Goal: Task Accomplishment & Management: Manage account settings

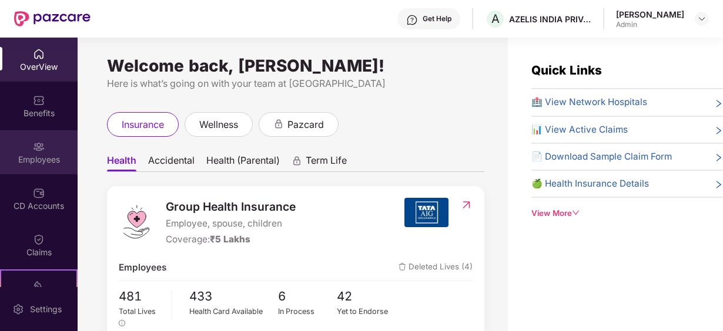
click at [33, 142] on img at bounding box center [39, 147] width 12 height 12
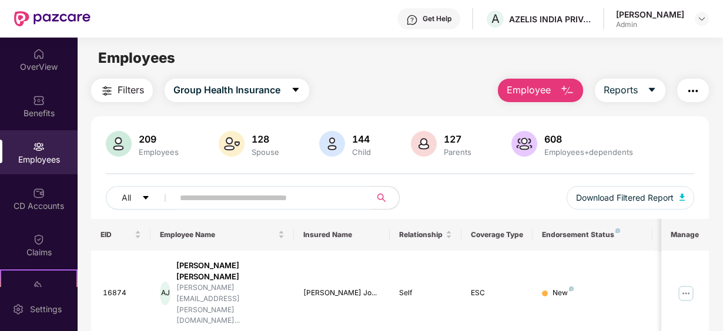
click at [229, 199] on input "text" at bounding box center [267, 198] width 175 height 18
type input "*"
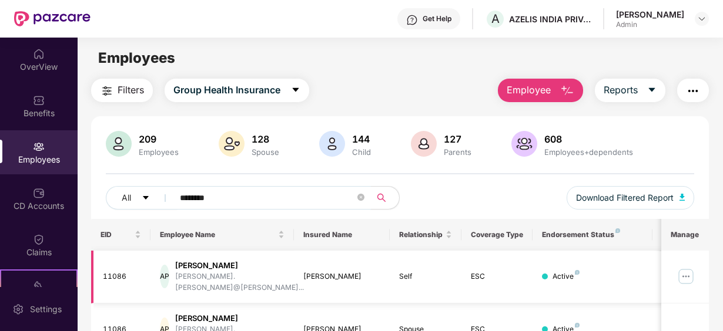
scroll to position [46, 0]
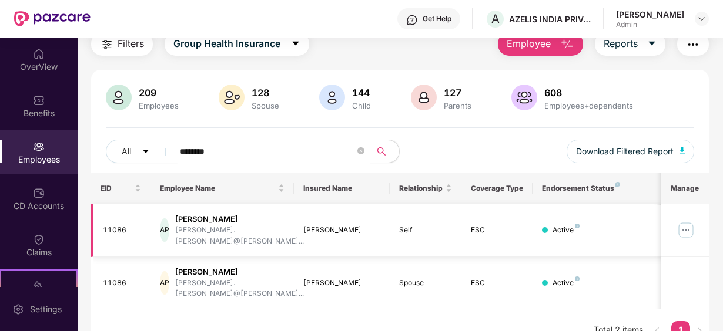
type input "********"
click at [681, 221] on img at bounding box center [685, 230] width 19 height 19
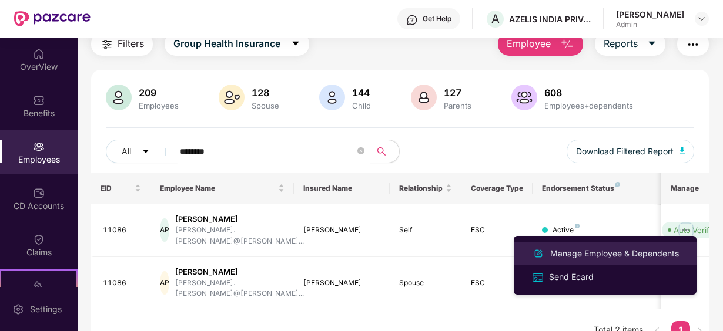
click at [585, 252] on div "Manage Employee & Dependents" at bounding box center [614, 253] width 133 height 13
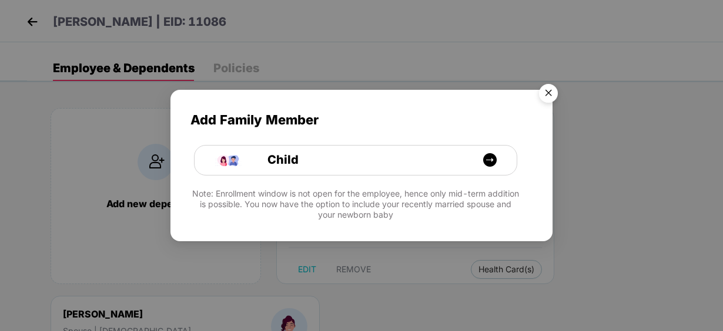
click at [551, 96] on img "Close" at bounding box center [548, 95] width 33 height 33
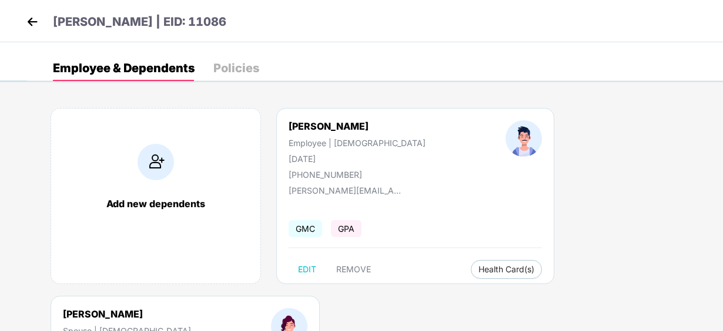
click at [33, 21] on img at bounding box center [32, 22] width 18 height 18
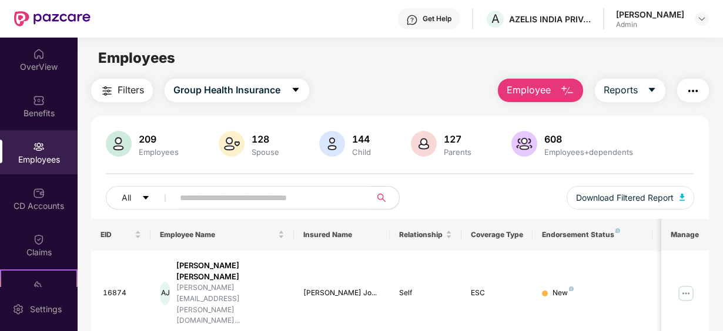
click at [234, 202] on input "text" at bounding box center [267, 198] width 175 height 18
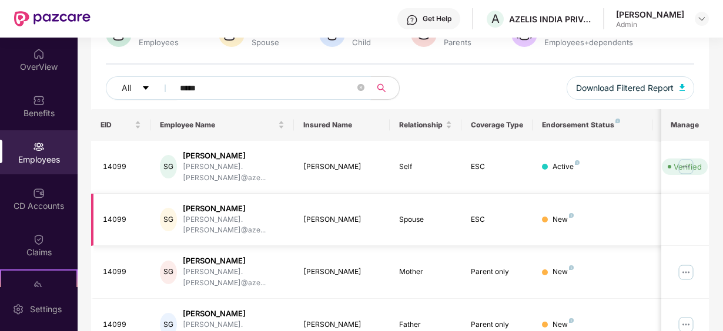
scroll to position [117, 0]
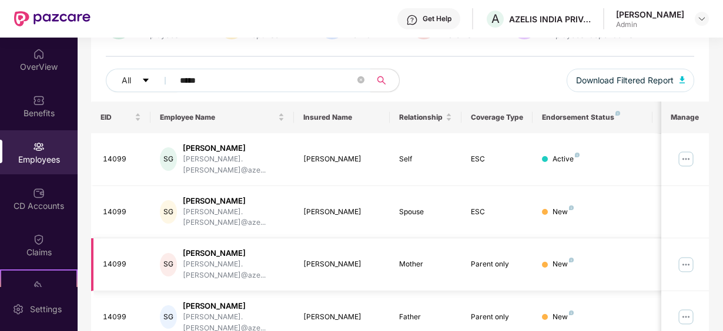
click at [694, 256] on img at bounding box center [685, 265] width 19 height 19
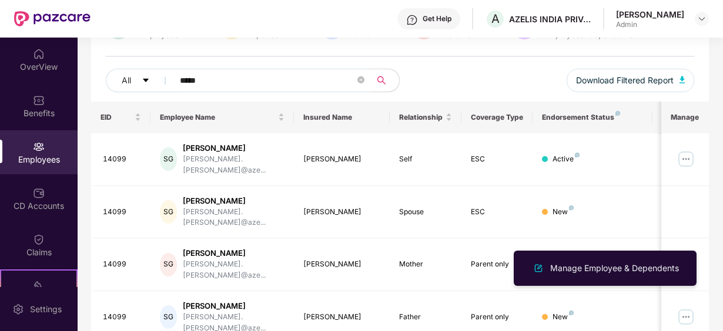
click at [448, 76] on div "All ***** Download Filtered Report" at bounding box center [400, 85] width 588 height 33
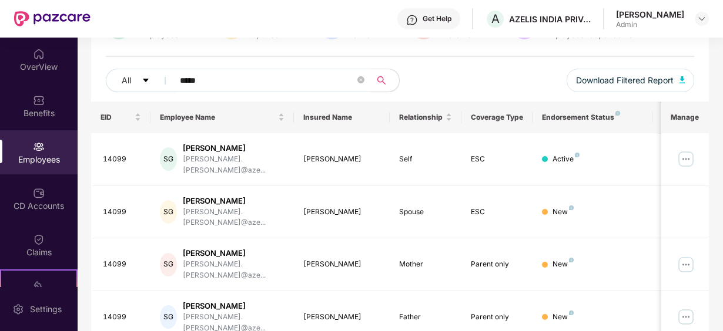
click at [219, 73] on input "*****" at bounding box center [267, 81] width 175 height 18
type input "*"
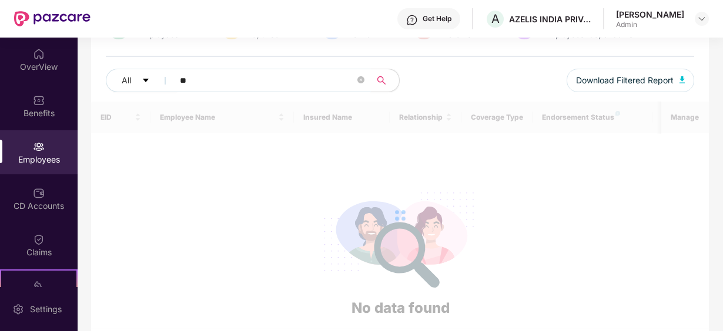
type input "*"
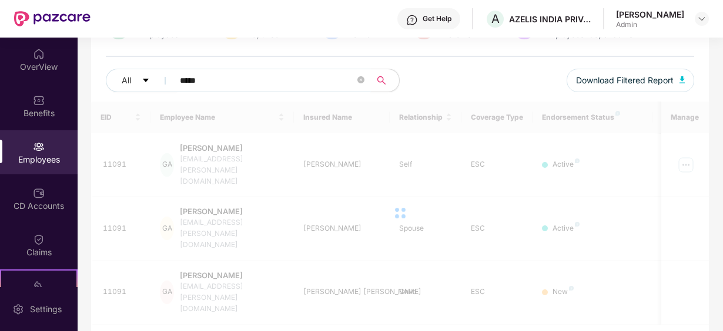
scroll to position [89, 0]
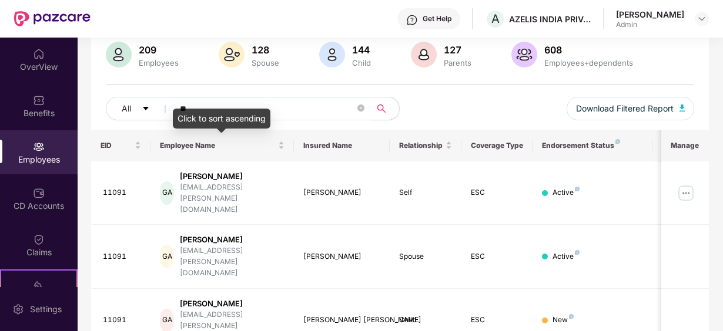
type input "*"
type input "****"
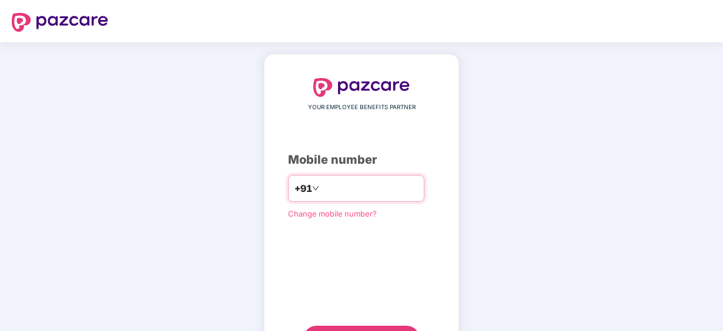
click at [323, 192] on input "number" at bounding box center [369, 188] width 96 height 19
type input "**********"
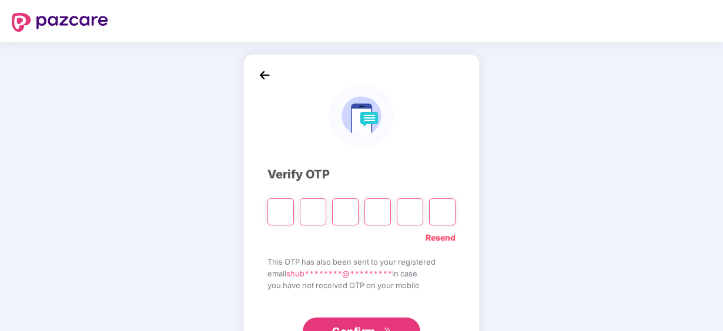
click at [289, 210] on input "Please enter verification code. Digit 1" at bounding box center [280, 212] width 26 height 27
paste input "*"
type input "*"
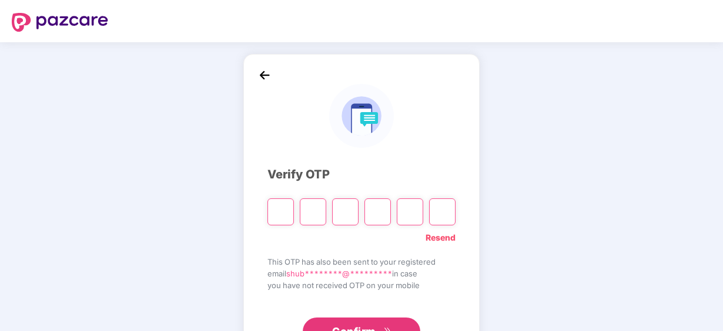
type input "*"
click at [288, 208] on input "*" at bounding box center [280, 212] width 26 height 27
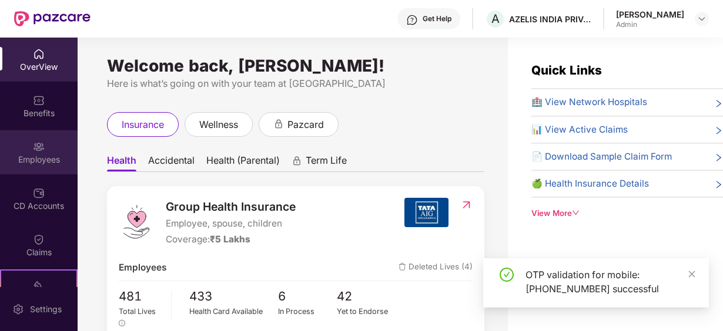
click at [35, 140] on div at bounding box center [39, 146] width 12 height 12
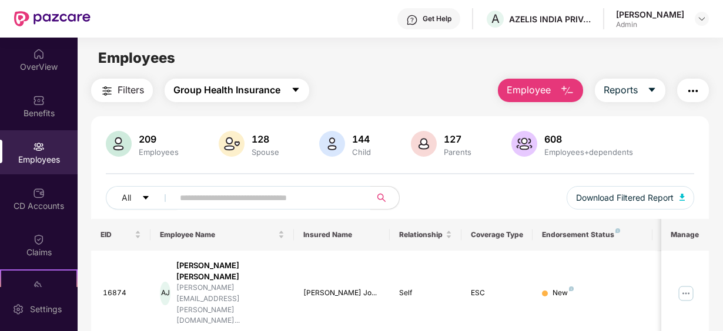
click at [294, 87] on icon "caret-down" at bounding box center [295, 89] width 9 height 9
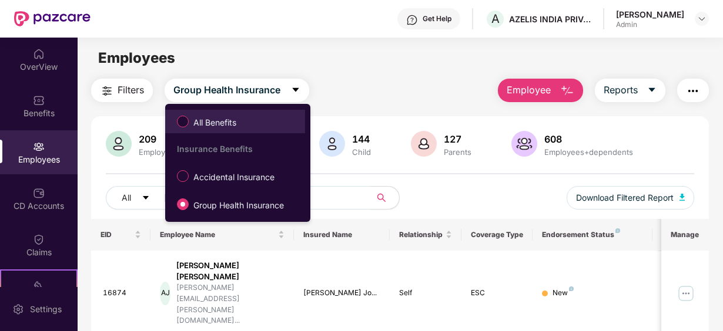
click at [234, 126] on span "All Benefits" at bounding box center [215, 122] width 52 height 13
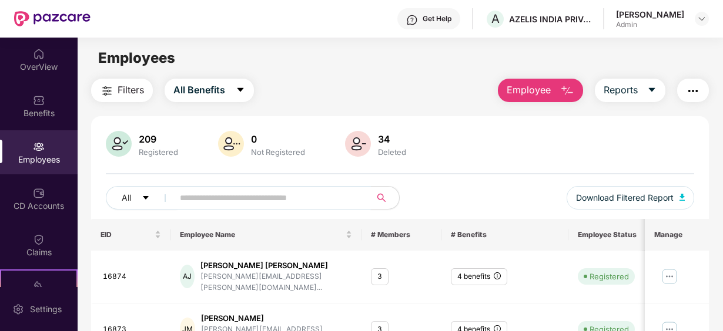
click at [198, 197] on input "text" at bounding box center [267, 198] width 175 height 18
click at [147, 198] on icon "caret-down" at bounding box center [146, 198] width 8 height 8
click at [220, 197] on input "text" at bounding box center [267, 198] width 175 height 18
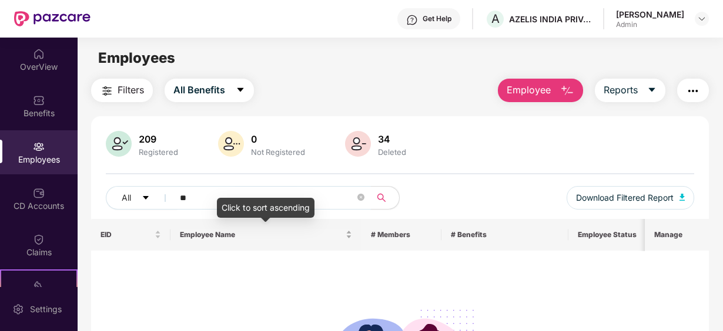
type input "*"
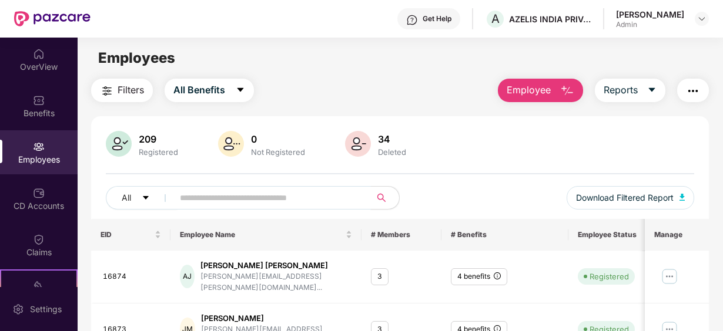
click at [208, 200] on input "text" at bounding box center [267, 198] width 175 height 18
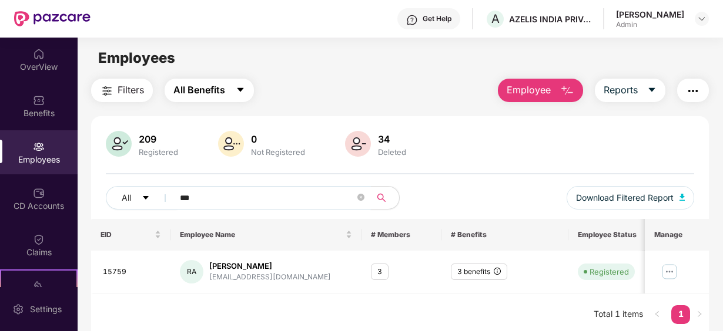
click at [241, 92] on icon "caret-down" at bounding box center [240, 89] width 9 height 9
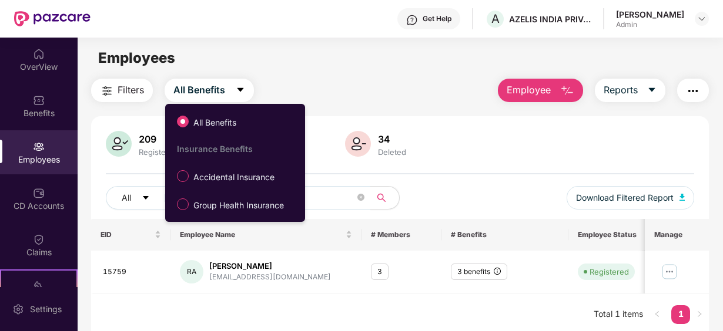
click at [197, 153] on div "Insurance Benefits" at bounding box center [241, 149] width 128 height 10
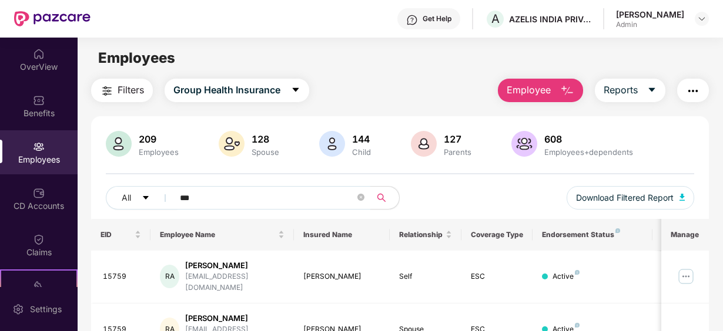
click at [210, 211] on div "All *** Download Filtered Report" at bounding box center [400, 202] width 588 height 33
click at [206, 197] on input "***" at bounding box center [267, 198] width 175 height 18
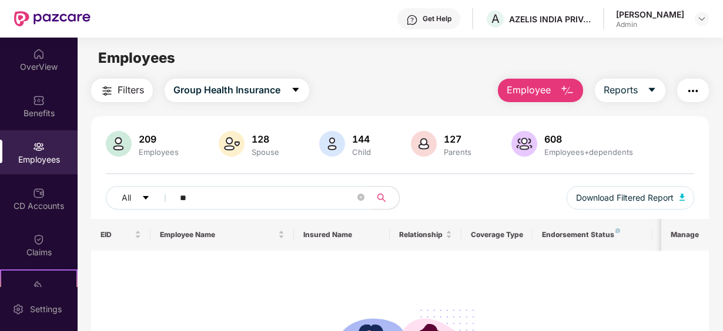
type input "*"
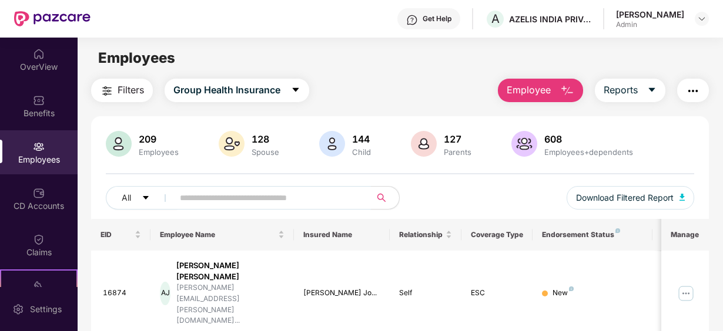
click at [210, 192] on input "text" at bounding box center [267, 198] width 175 height 18
type input "****"
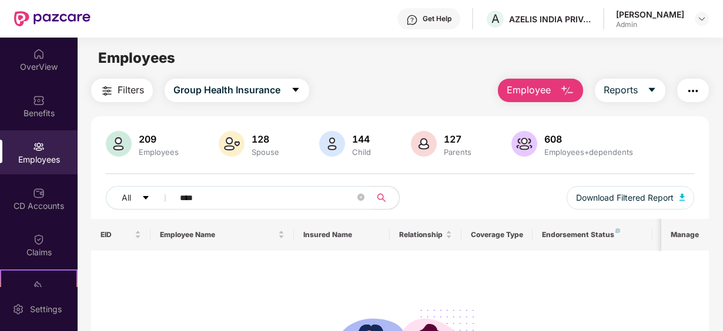
click at [690, 92] on img "button" at bounding box center [693, 91] width 14 height 14
click at [369, 84] on div "Filters Group Health Insurance Employee Reports" at bounding box center [399, 90] width 617 height 23
click at [299, 85] on button "Group Health Insurance" at bounding box center [236, 90] width 145 height 23
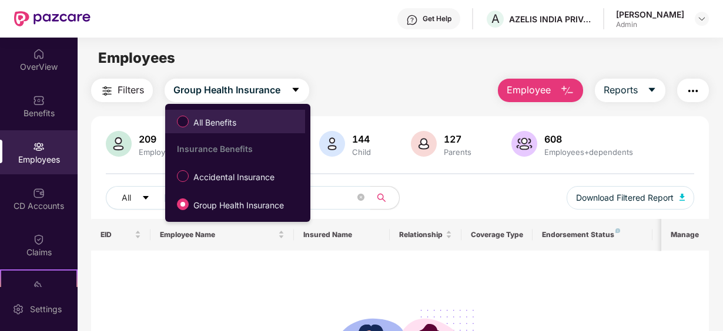
click at [219, 123] on span "All Benefits" at bounding box center [215, 122] width 52 height 13
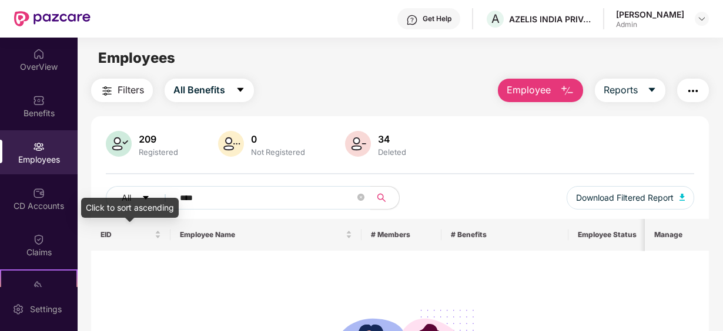
click at [147, 202] on div "Click to sort ascending" at bounding box center [130, 208] width 98 height 20
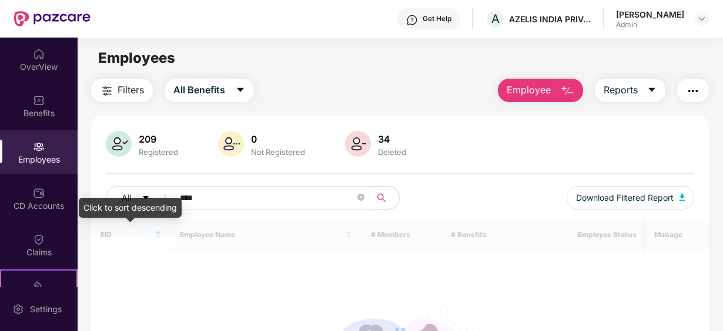
click at [148, 199] on div "Click to sort descending" at bounding box center [130, 208] width 103 height 20
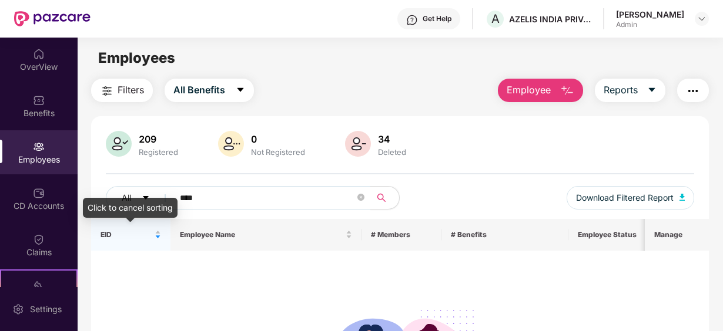
click at [150, 199] on div "Click to cancel sorting" at bounding box center [130, 208] width 95 height 20
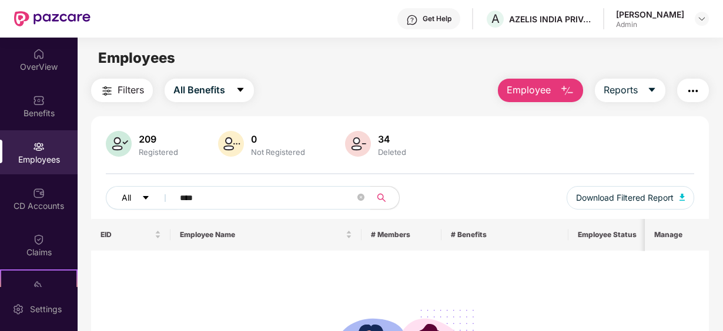
click at [150, 200] on button "All" at bounding box center [142, 197] width 72 height 23
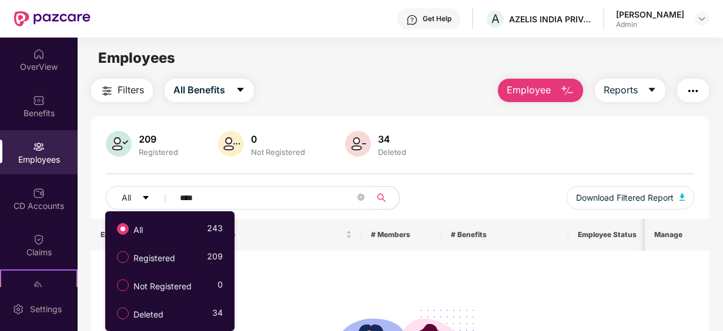
click at [211, 200] on input "****" at bounding box center [267, 198] width 175 height 18
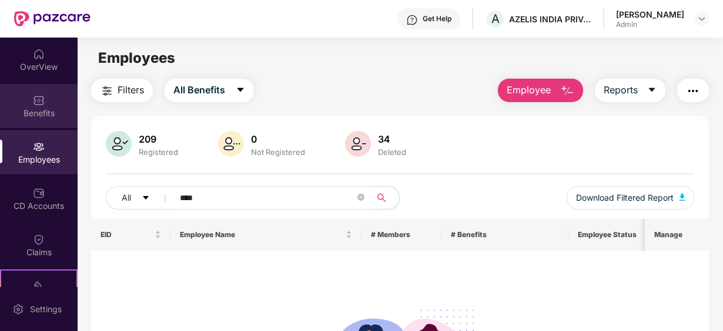
click at [40, 112] on div "Benefits" at bounding box center [39, 114] width 78 height 12
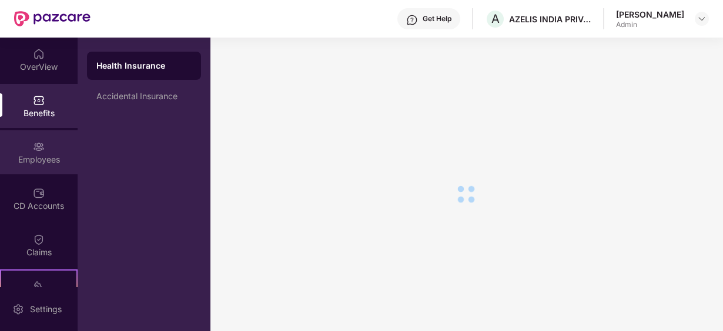
click at [38, 148] on img at bounding box center [39, 147] width 12 height 12
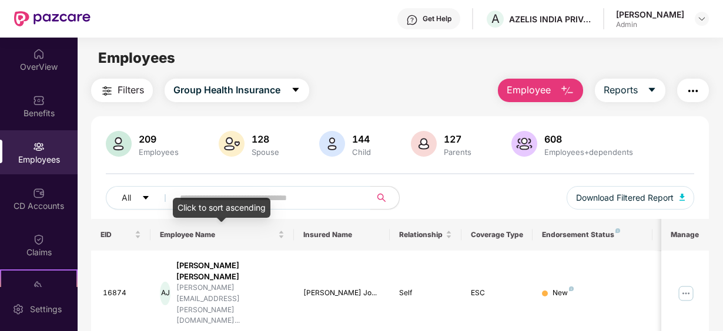
click at [214, 201] on div "Click to sort ascending" at bounding box center [222, 208] width 98 height 20
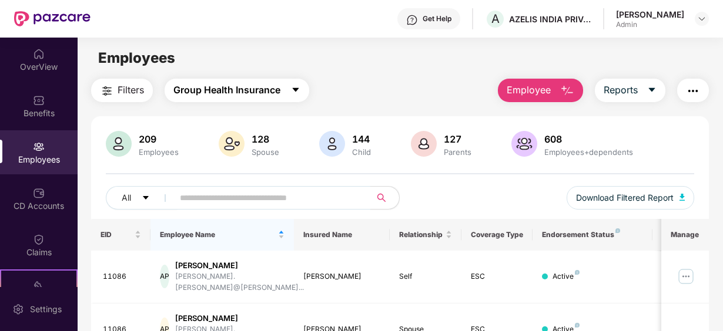
click at [293, 85] on button "Group Health Insurance" at bounding box center [236, 90] width 145 height 23
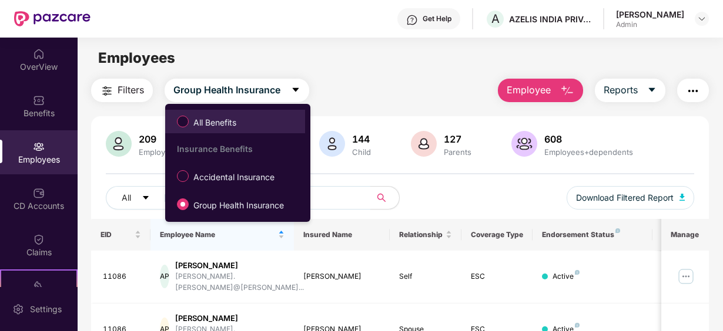
click at [210, 122] on span "All Benefits" at bounding box center [215, 122] width 52 height 13
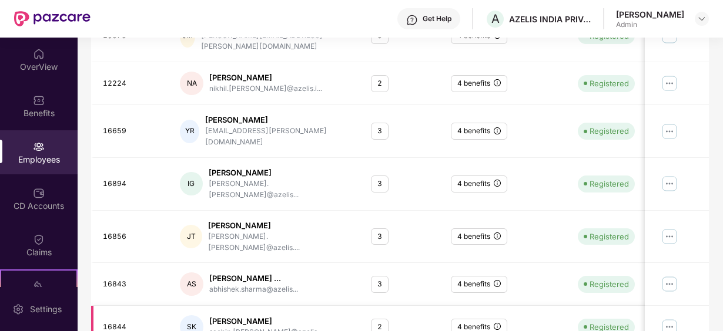
scroll to position [388, 0]
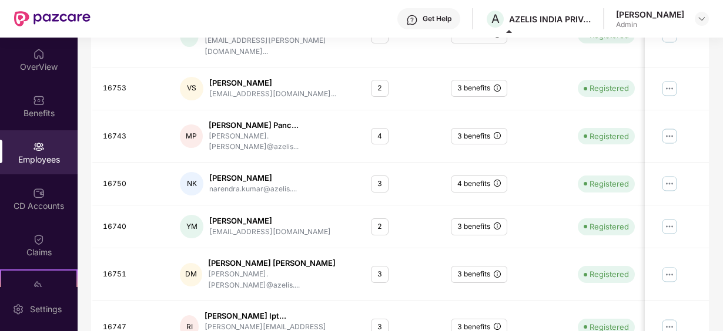
scroll to position [94, 0]
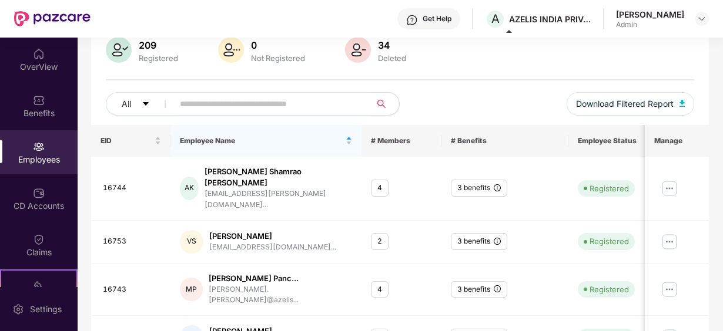
click at [224, 98] on input "text" at bounding box center [267, 104] width 175 height 18
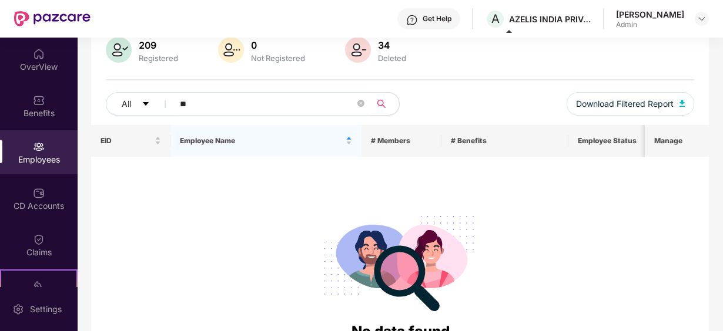
type input "*"
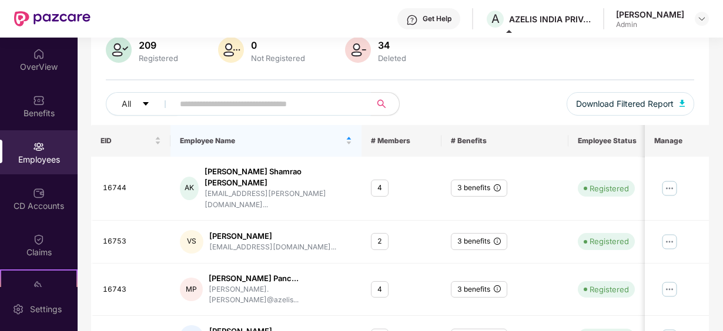
click at [39, 152] on img at bounding box center [39, 147] width 12 height 12
click at [230, 106] on input "text" at bounding box center [267, 104] width 175 height 18
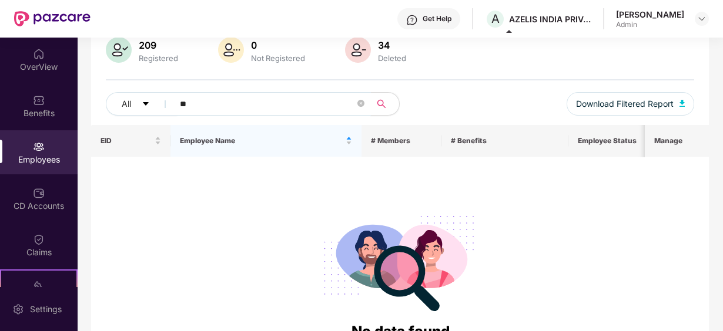
type input "*"
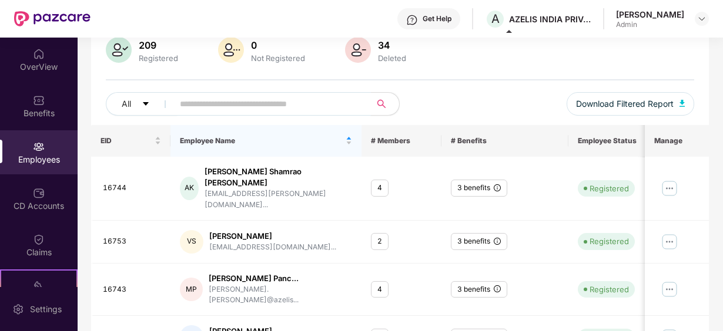
scroll to position [0, 0]
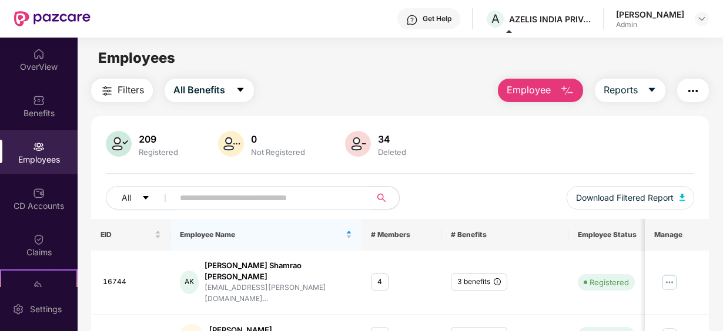
click at [134, 92] on span "Filters" at bounding box center [130, 90] width 26 height 15
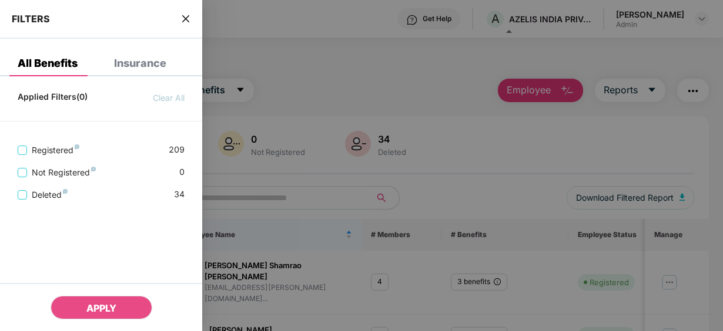
click at [43, 58] on div "All Benefits" at bounding box center [48, 64] width 60 height 12
click at [186, 15] on icon "close" at bounding box center [185, 18] width 9 height 9
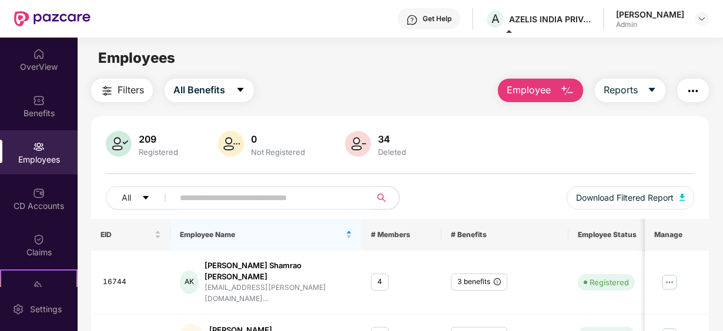
click at [507, 93] on button "Employee" at bounding box center [540, 90] width 85 height 23
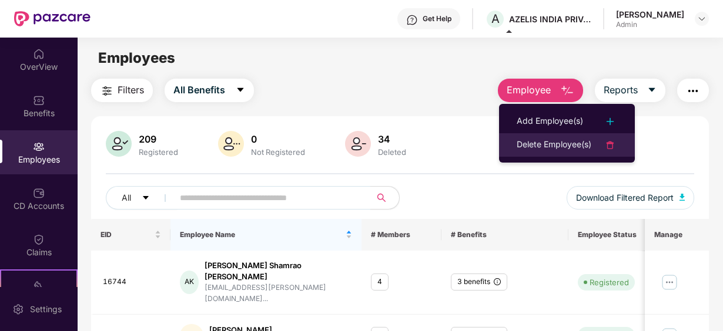
click at [533, 145] on div "Delete Employee(s)" at bounding box center [553, 145] width 75 height 14
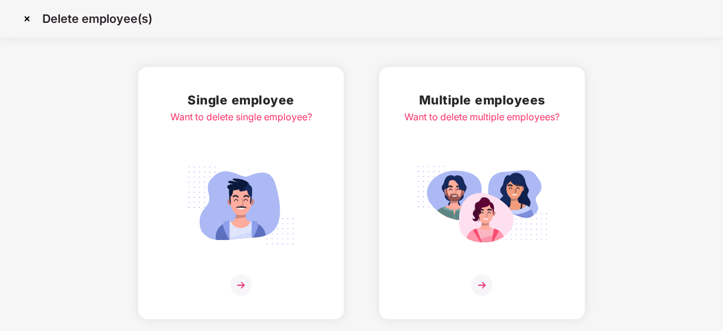
click at [25, 18] on img at bounding box center [27, 18] width 19 height 19
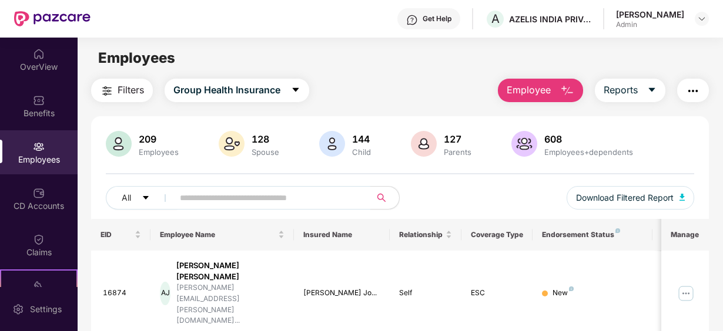
click at [455, 142] on div "127" at bounding box center [457, 139] width 32 height 12
click at [422, 146] on img at bounding box center [424, 144] width 26 height 26
click at [298, 92] on icon "caret-down" at bounding box center [295, 89] width 9 height 9
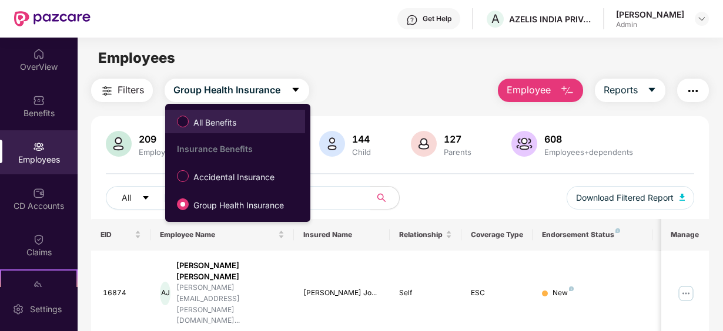
click at [217, 117] on span "All Benefits" at bounding box center [215, 122] width 52 height 13
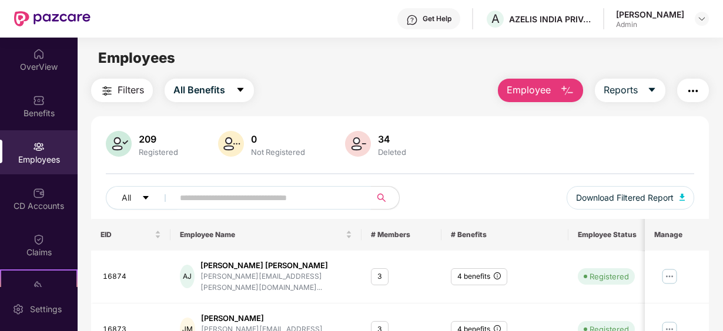
click at [251, 204] on input "text" at bounding box center [267, 198] width 175 height 18
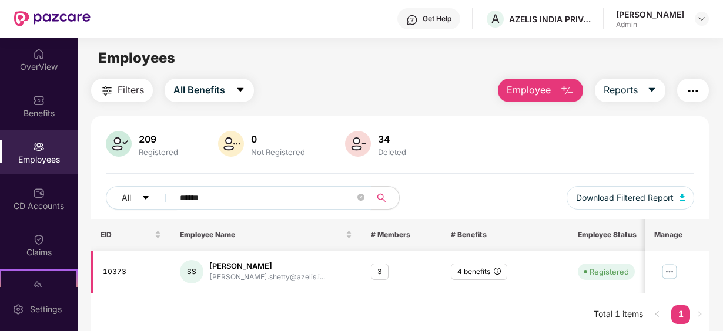
scroll to position [38, 0]
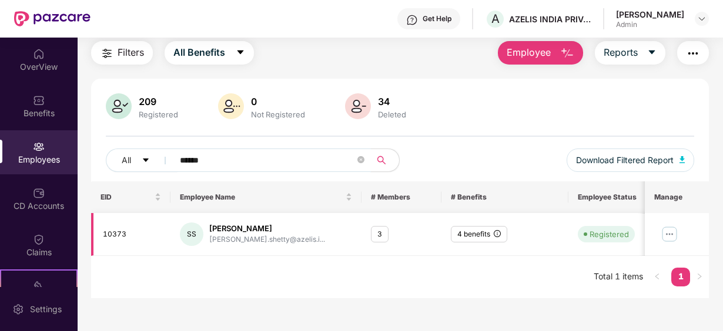
click at [377, 233] on div "3" at bounding box center [380, 234] width 18 height 17
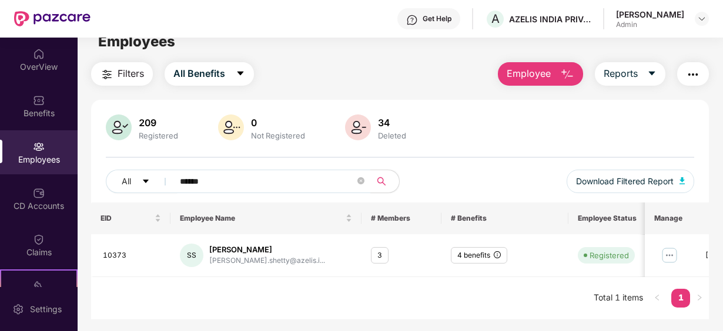
scroll to position [0, 0]
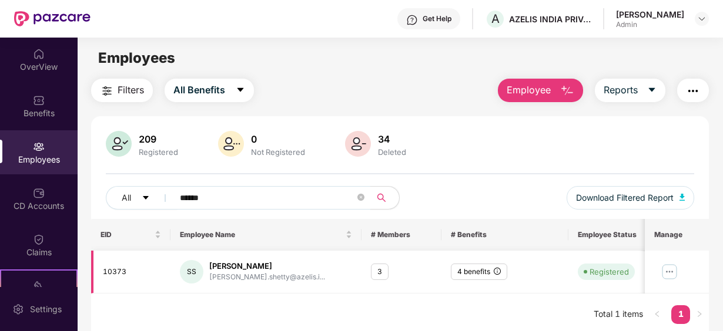
click at [670, 266] on img at bounding box center [669, 272] width 19 height 19
click at [428, 297] on div "EID Employee Name # Members # Benefits Employee Status Joining Date Manage 1037…" at bounding box center [399, 277] width 617 height 117
click at [494, 268] on icon "info-circle" at bounding box center [496, 271] width 7 height 7
click at [385, 270] on div "3" at bounding box center [380, 272] width 18 height 17
click at [384, 271] on div "3" at bounding box center [380, 272] width 18 height 17
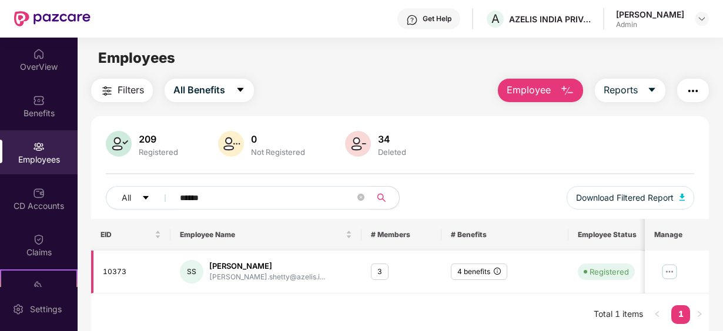
click at [384, 271] on div "3" at bounding box center [380, 272] width 18 height 17
click at [212, 198] on input "******" at bounding box center [267, 198] width 175 height 18
type input "*"
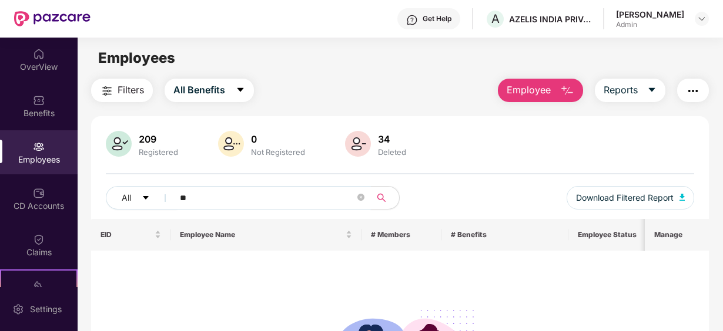
type input "*"
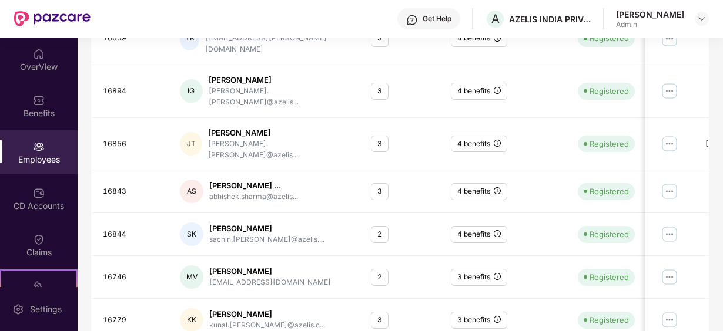
scroll to position [388, 0]
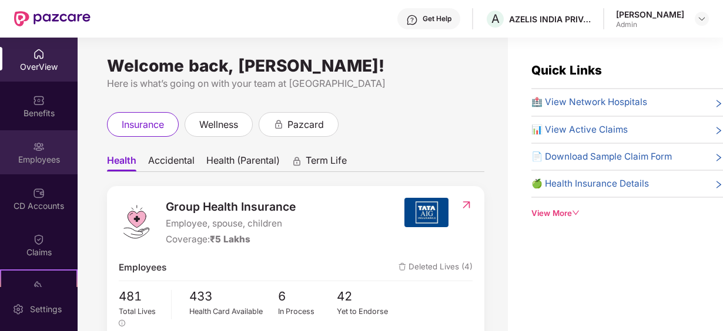
click at [44, 157] on div "Employees" at bounding box center [39, 160] width 78 height 12
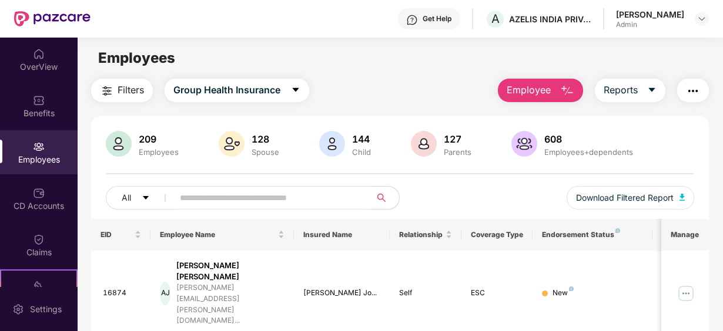
click at [213, 202] on input "text" at bounding box center [267, 198] width 175 height 18
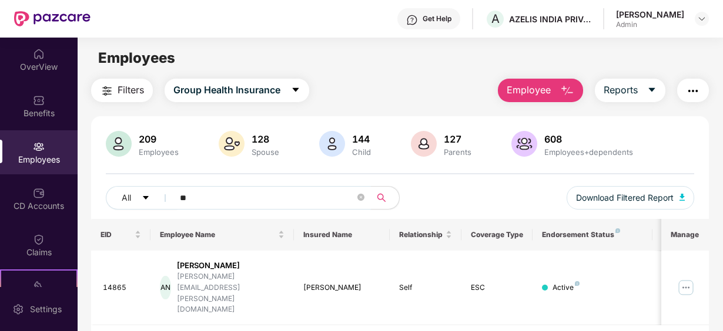
type input "*"
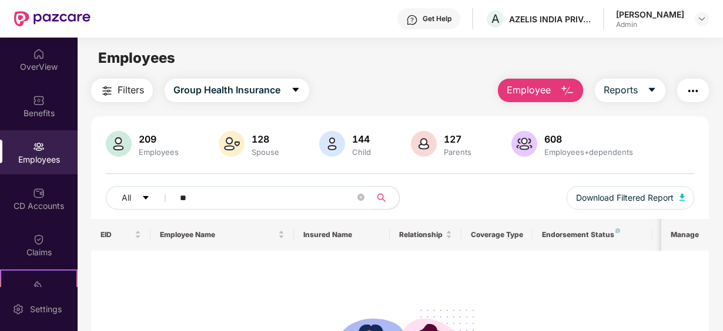
type input "*"
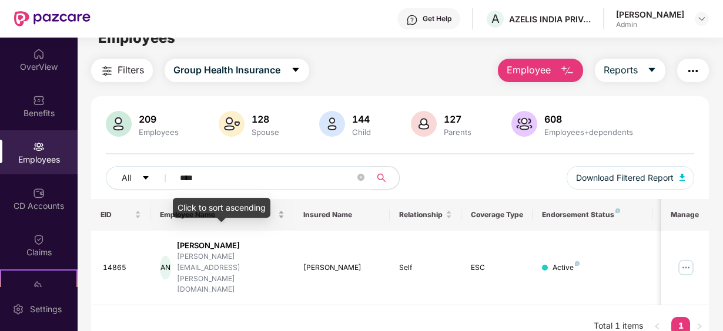
scroll to position [38, 0]
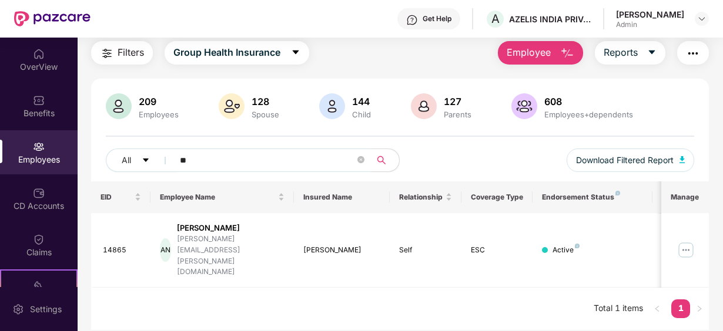
type input "*"
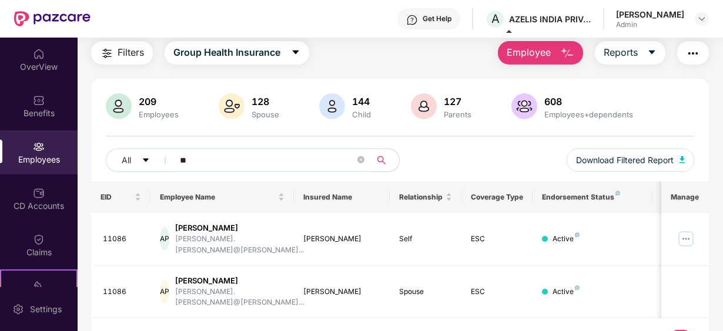
type input "*"
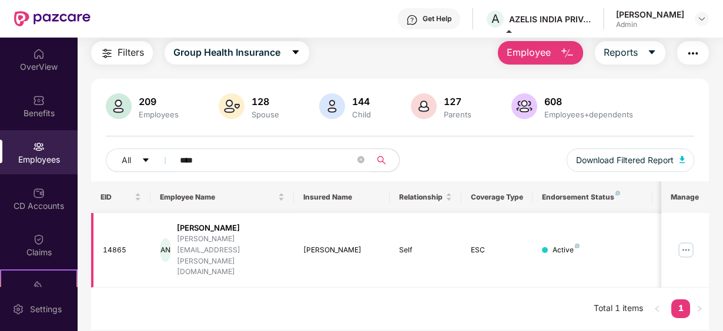
type input "****"
click at [684, 241] on img at bounding box center [685, 250] width 19 height 19
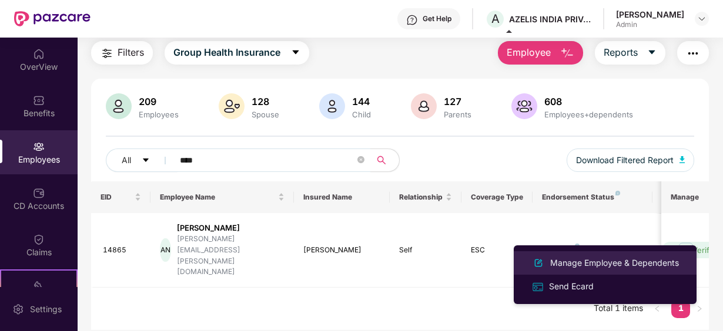
click at [577, 263] on div "Manage Employee & Dependents" at bounding box center [614, 263] width 133 height 13
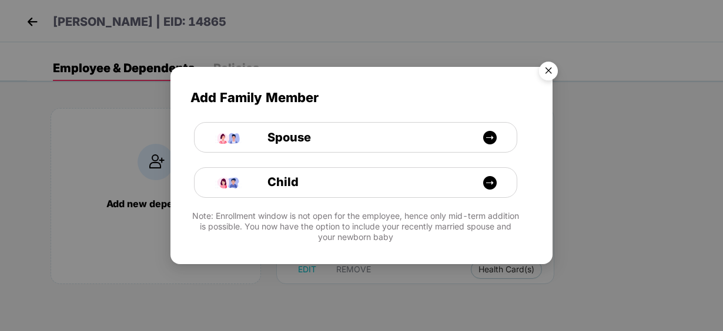
click at [543, 70] on img "Close" at bounding box center [548, 72] width 33 height 33
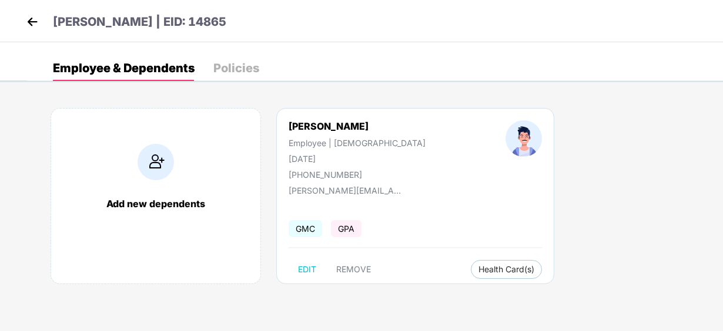
click at [31, 22] on img at bounding box center [32, 22] width 18 height 18
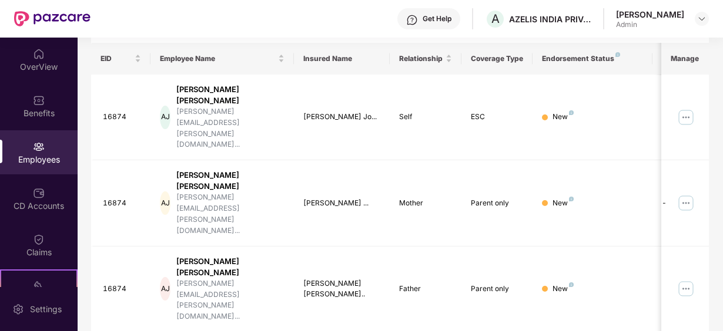
scroll to position [0, 0]
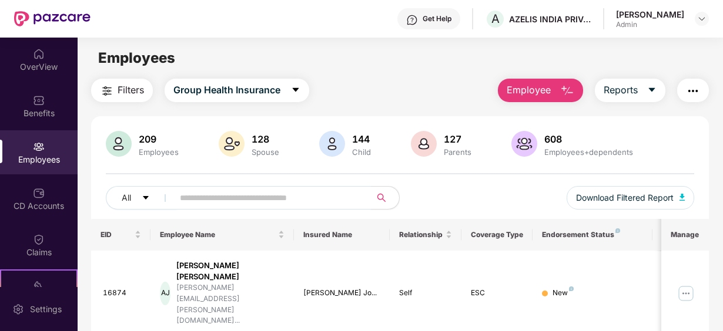
click at [231, 197] on input "text" at bounding box center [267, 198] width 175 height 18
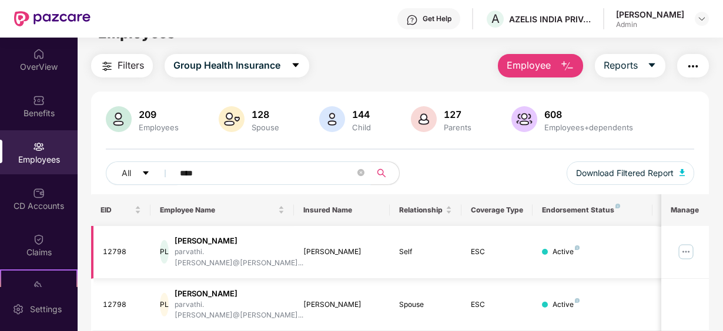
scroll to position [59, 0]
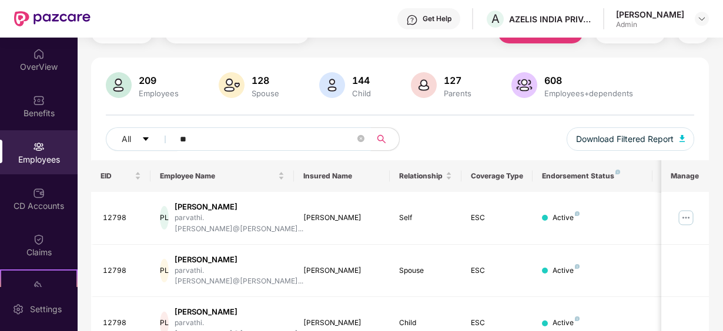
type input "*"
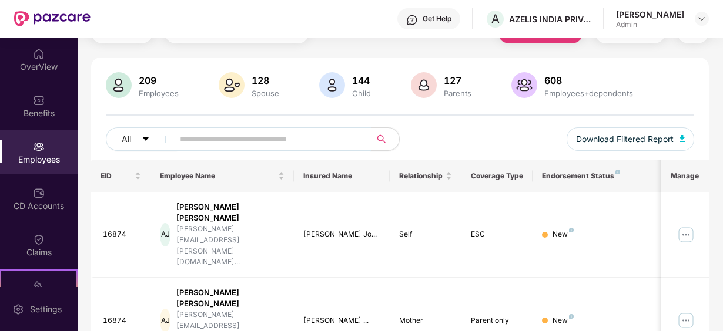
click at [194, 139] on input "text" at bounding box center [267, 139] width 175 height 18
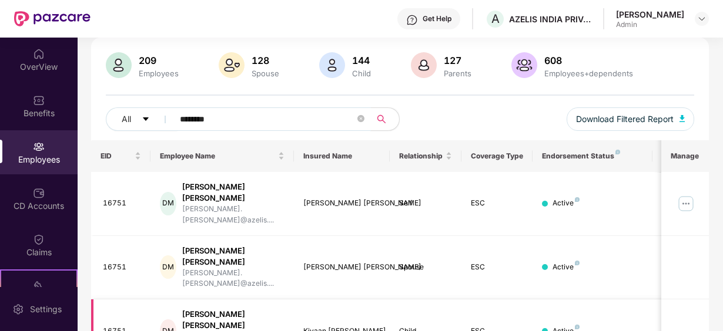
scroll to position [89, 0]
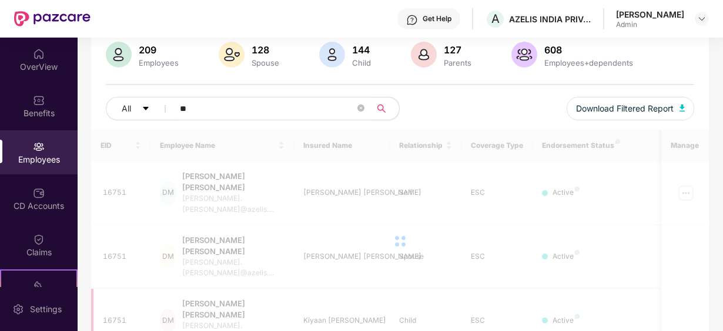
type input "*"
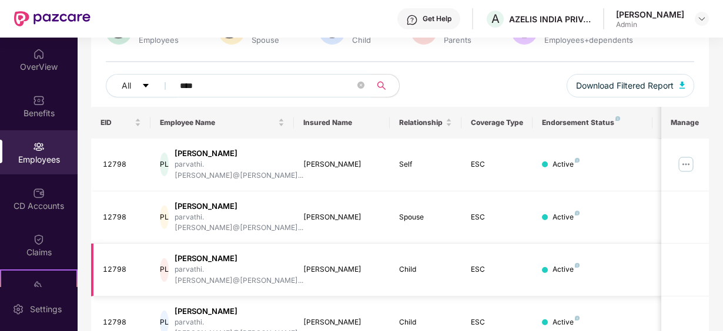
scroll to position [132, 0]
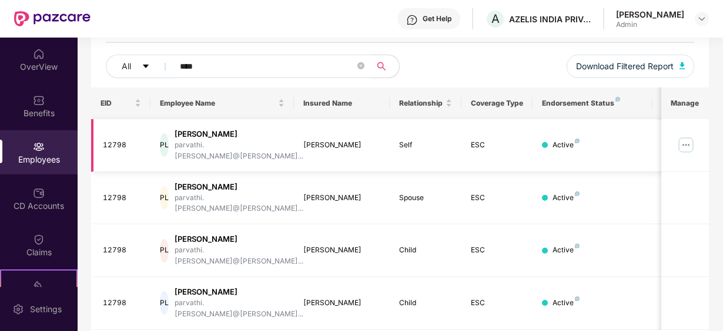
type input "****"
click at [685, 137] on img at bounding box center [685, 145] width 19 height 19
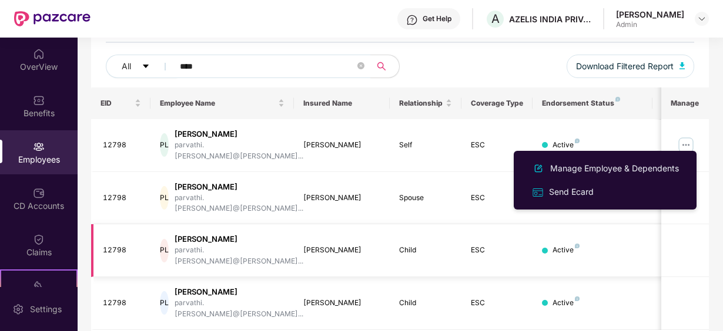
click at [680, 228] on td at bounding box center [685, 250] width 48 height 53
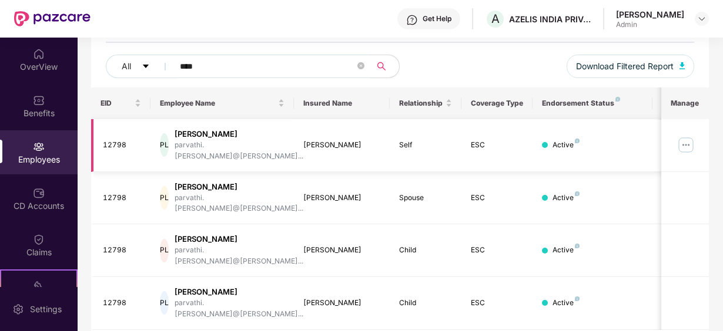
click at [686, 136] on img at bounding box center [685, 145] width 19 height 19
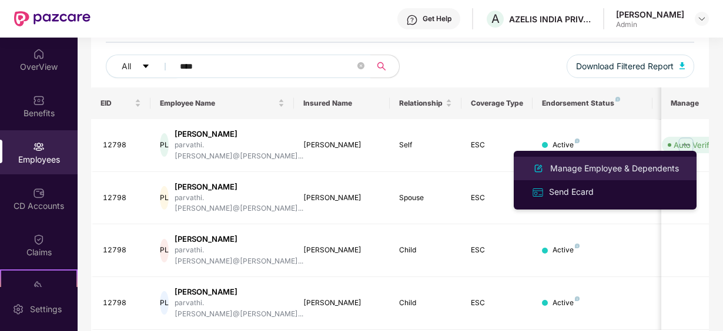
click at [646, 166] on div "Manage Employee & Dependents" at bounding box center [614, 168] width 133 height 13
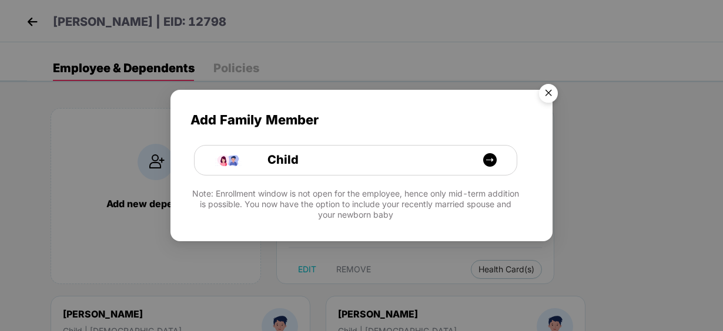
click at [552, 96] on img "Close" at bounding box center [548, 95] width 33 height 33
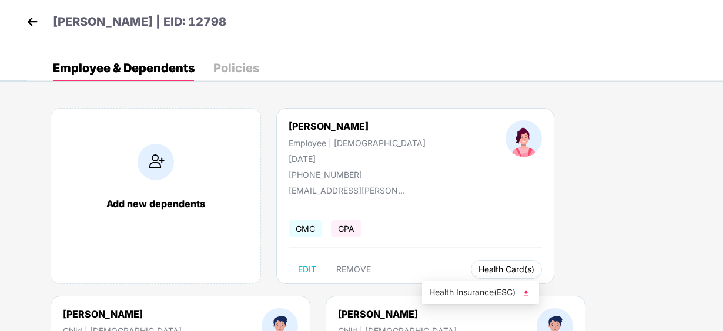
click at [471, 261] on button "Health Card(s)" at bounding box center [506, 269] width 71 height 19
click at [478, 267] on span "Health Card(s)" at bounding box center [506, 270] width 56 height 6
click at [465, 291] on span "Health Insurance(ESC)" at bounding box center [480, 292] width 103 height 13
